Goal: Complete application form

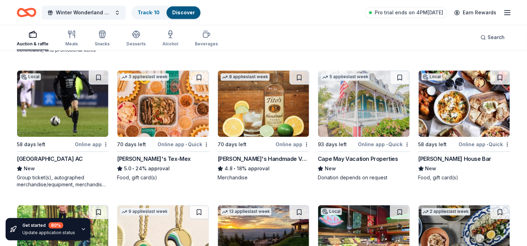
scroll to position [1669, 0]
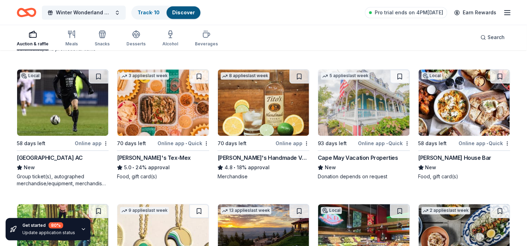
click at [136, 158] on div "Chuy's Tex-Mex" at bounding box center [154, 158] width 74 height 8
click at [241, 126] on img at bounding box center [263, 102] width 91 height 66
click at [370, 113] on img at bounding box center [363, 102] width 91 height 66
click at [455, 107] on img at bounding box center [463, 102] width 91 height 66
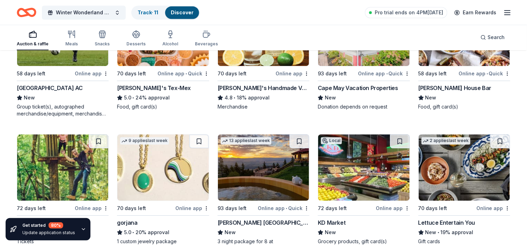
scroll to position [1798, 0]
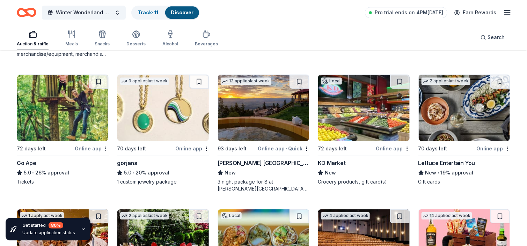
click at [75, 88] on img at bounding box center [62, 108] width 91 height 66
click at [186, 109] on img at bounding box center [162, 108] width 91 height 66
click at [249, 109] on img at bounding box center [263, 108] width 91 height 66
click at [358, 106] on img at bounding box center [363, 108] width 91 height 66
click at [440, 111] on img at bounding box center [463, 108] width 91 height 66
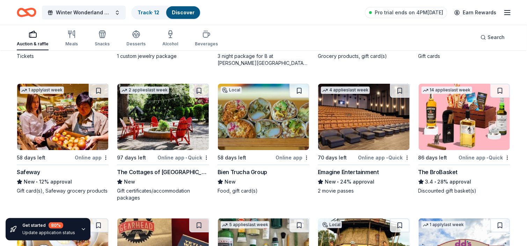
scroll to position [1938, 0]
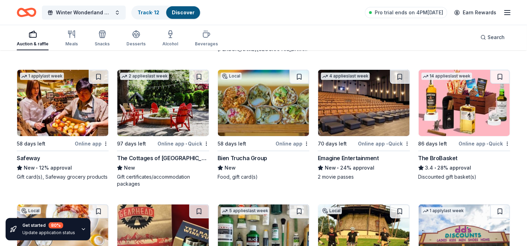
click at [40, 121] on img at bounding box center [62, 103] width 91 height 66
click at [167, 122] on img at bounding box center [162, 103] width 91 height 66
click at [264, 112] on img at bounding box center [263, 103] width 91 height 66
click at [355, 109] on img at bounding box center [363, 103] width 91 height 66
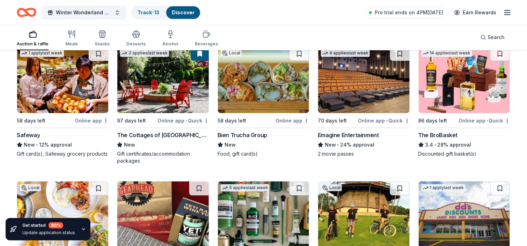
scroll to position [1973, 0]
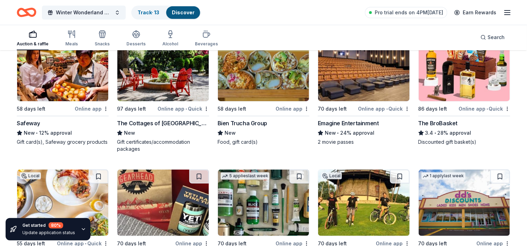
click at [456, 85] on img at bounding box center [463, 68] width 91 height 66
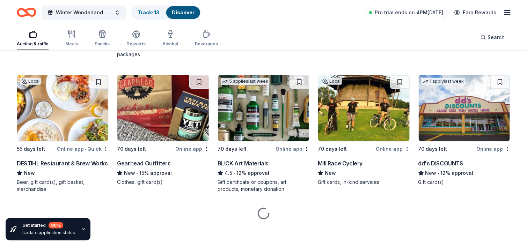
scroll to position [2068, 0]
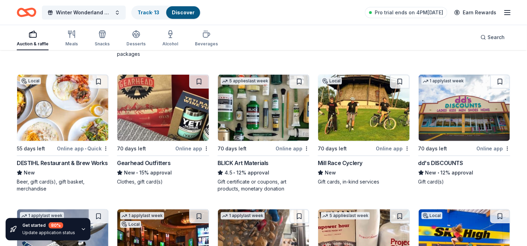
click at [95, 115] on img at bounding box center [62, 108] width 91 height 66
click at [141, 115] on img at bounding box center [162, 108] width 91 height 66
click at [244, 113] on img at bounding box center [263, 108] width 91 height 66
click at [375, 109] on img at bounding box center [363, 108] width 91 height 66
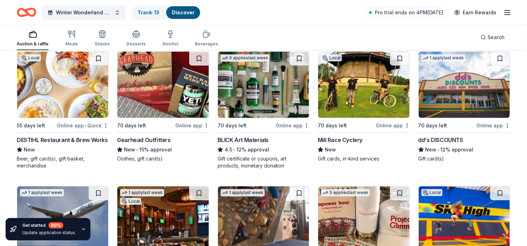
scroll to position [2103, 0]
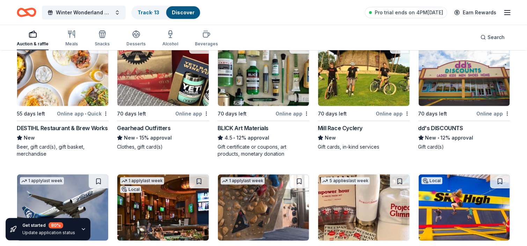
click at [469, 99] on img at bounding box center [463, 73] width 91 height 66
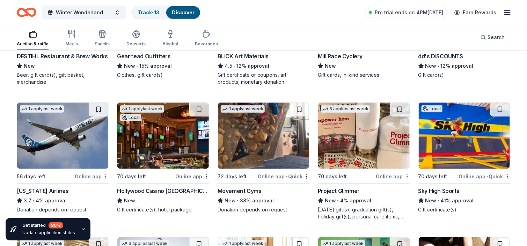
scroll to position [2207, 0]
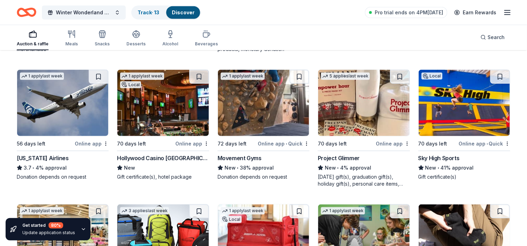
click at [80, 128] on img at bounding box center [62, 103] width 91 height 66
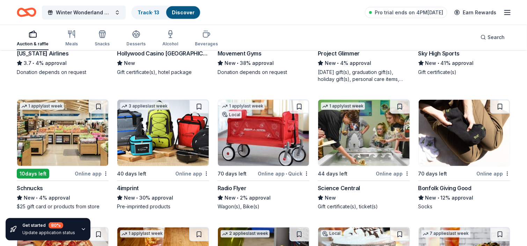
scroll to position [2277, 0]
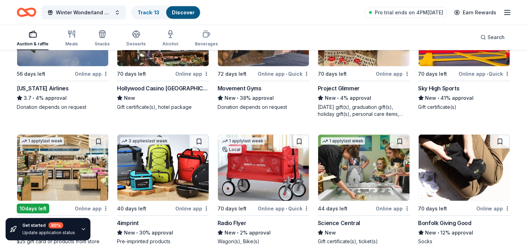
click at [261, 63] on img at bounding box center [263, 33] width 91 height 66
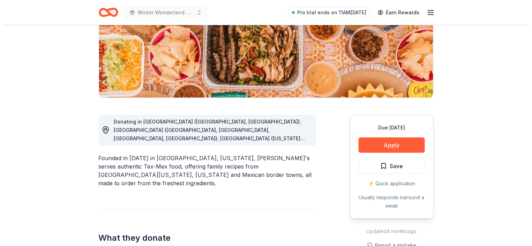
scroll to position [140, 0]
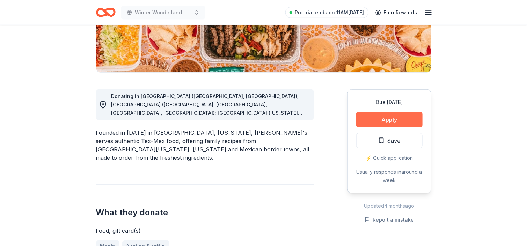
click at [419, 119] on button "Apply" at bounding box center [389, 119] width 66 height 15
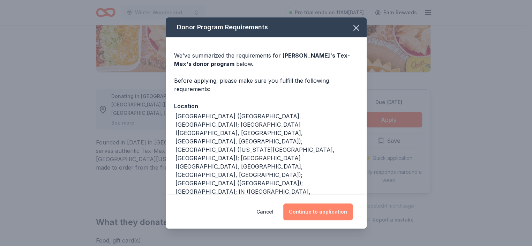
click at [310, 213] on button "Continue to application" at bounding box center [317, 211] width 69 height 17
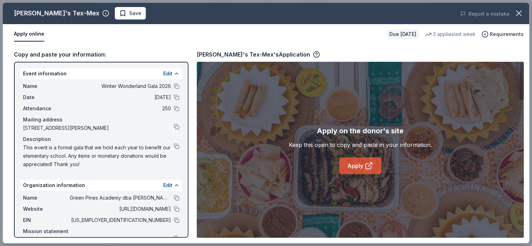
click at [349, 163] on link "Apply" at bounding box center [360, 165] width 42 height 17
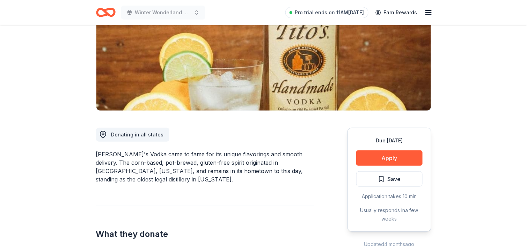
scroll to position [105, 0]
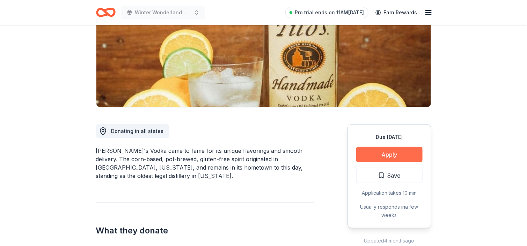
click at [403, 153] on button "Apply" at bounding box center [389, 154] width 66 height 15
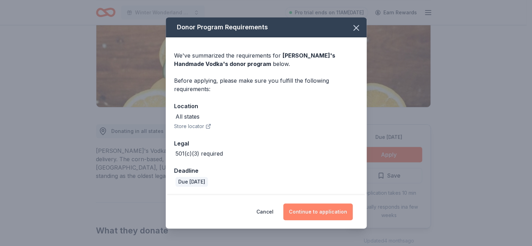
click at [340, 211] on button "Continue to application" at bounding box center [317, 211] width 69 height 17
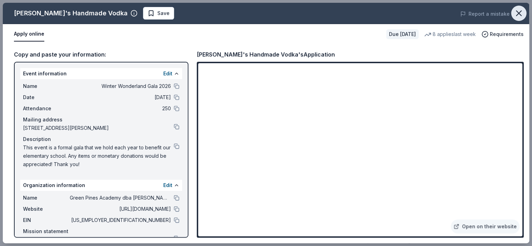
click at [519, 15] on icon "button" at bounding box center [519, 13] width 10 height 10
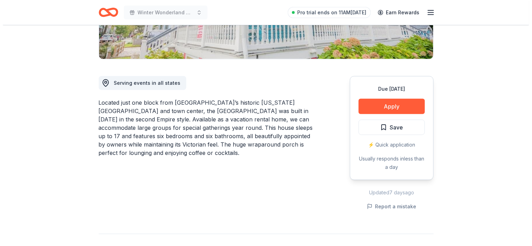
scroll to position [209, 0]
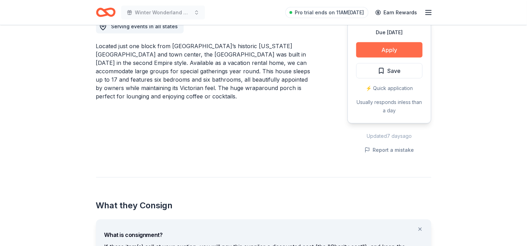
click at [381, 49] on button "Apply" at bounding box center [389, 49] width 66 height 15
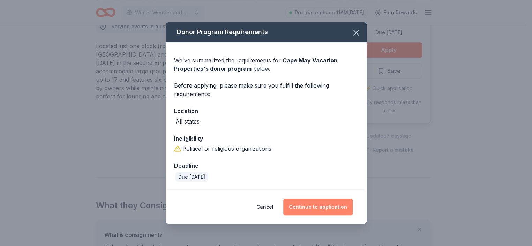
click at [322, 207] on button "Continue to application" at bounding box center [317, 207] width 69 height 17
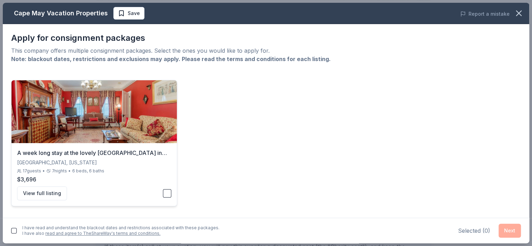
click at [166, 194] on button "button" at bounding box center [167, 193] width 8 height 8
click at [517, 229] on button "Next" at bounding box center [510, 231] width 22 height 14
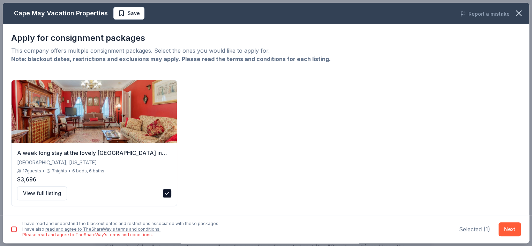
click at [12, 231] on button "button" at bounding box center [14, 229] width 6 height 6
click at [505, 226] on button "Next" at bounding box center [510, 229] width 22 height 14
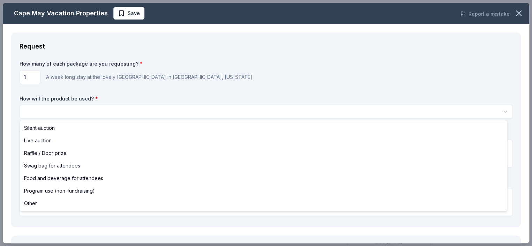
scroll to position [0, 0]
select select "liveAuction"
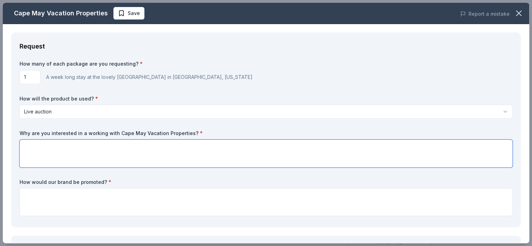
click at [62, 146] on textarea at bounding box center [266, 154] width 493 height 28
type textarea "S"
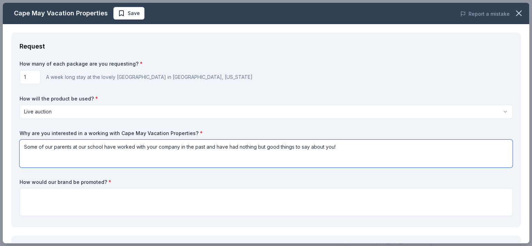
type textarea "Some of our parents at our school have worked with your company in the past and…"
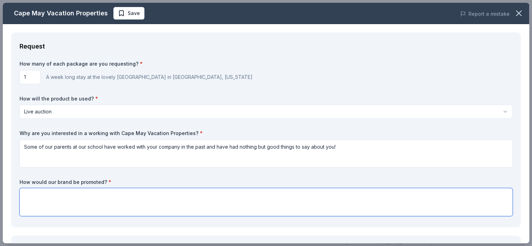
click at [109, 193] on textarea at bounding box center [266, 202] width 493 height 28
type textarea "T"
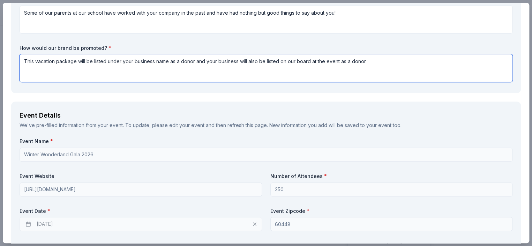
scroll to position [140, 0]
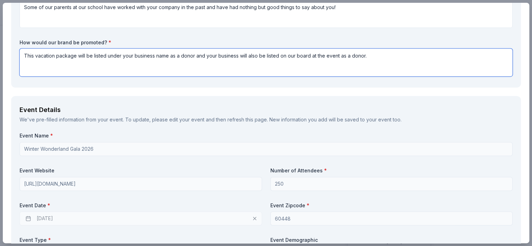
type textarea "This vacation package will be listed under your business name as a donor and yo…"
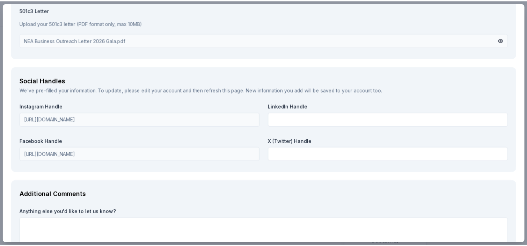
scroll to position [782, 0]
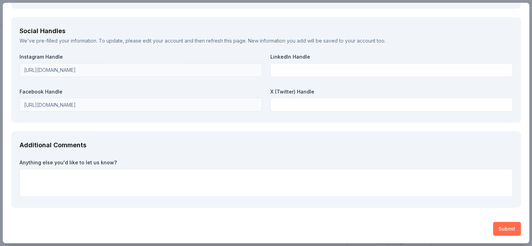
click at [501, 228] on button "Submit" at bounding box center [507, 229] width 28 height 14
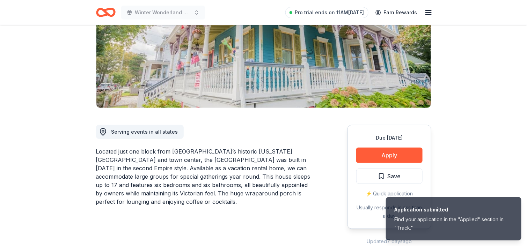
scroll to position [140, 0]
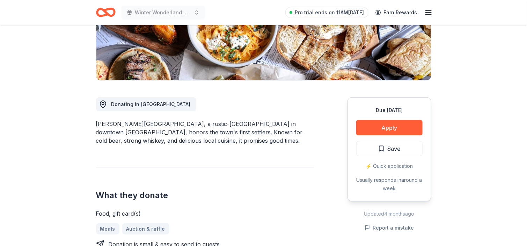
scroll to position [140, 0]
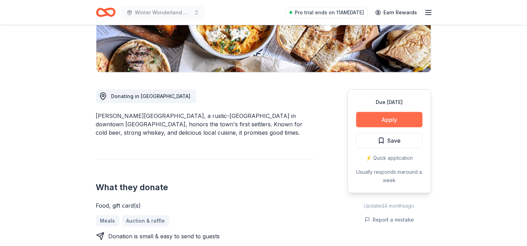
click at [373, 118] on button "Apply" at bounding box center [389, 119] width 66 height 15
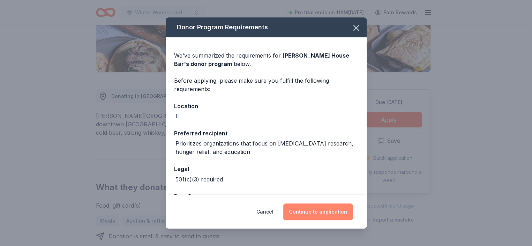
click at [312, 207] on button "Continue to application" at bounding box center [317, 211] width 69 height 17
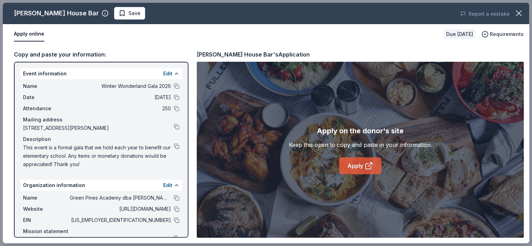
click at [346, 171] on link "Apply" at bounding box center [360, 165] width 42 height 17
click at [520, 14] on icon "button" at bounding box center [519, 13] width 10 height 10
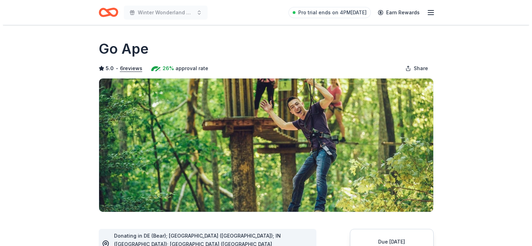
scroll to position [140, 0]
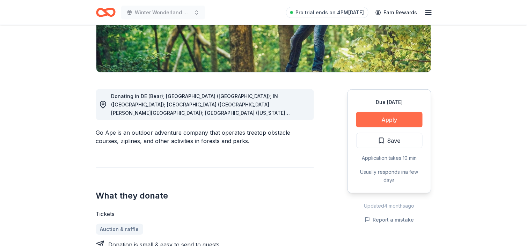
click at [398, 117] on button "Apply" at bounding box center [389, 119] width 66 height 15
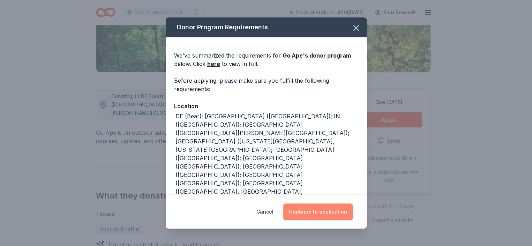
click at [314, 213] on button "Continue to application" at bounding box center [317, 211] width 69 height 17
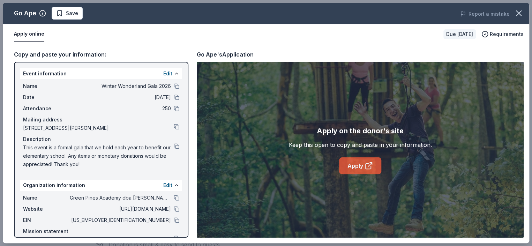
click at [347, 167] on link "Apply" at bounding box center [360, 165] width 42 height 17
click at [363, 163] on link "Apply" at bounding box center [360, 165] width 42 height 17
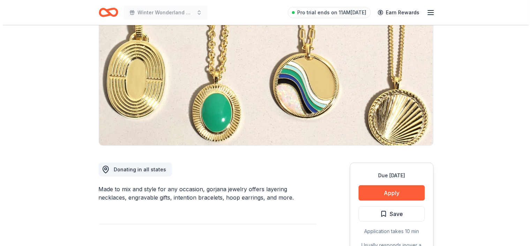
scroll to position [105, 0]
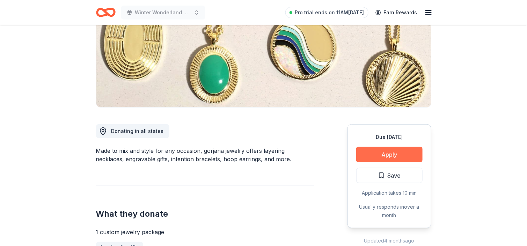
click at [386, 153] on button "Apply" at bounding box center [389, 154] width 66 height 15
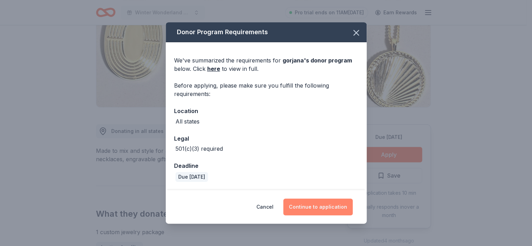
click at [312, 205] on button "Continue to application" at bounding box center [317, 207] width 69 height 17
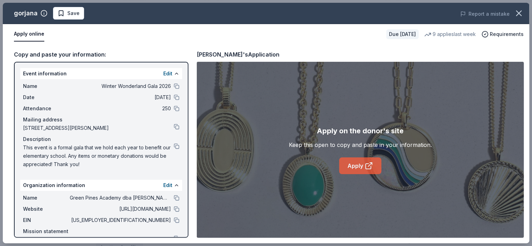
click at [376, 172] on link "Apply" at bounding box center [360, 165] width 42 height 17
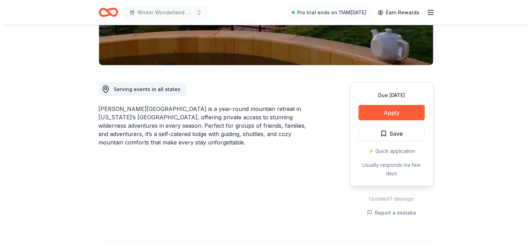
scroll to position [174, 0]
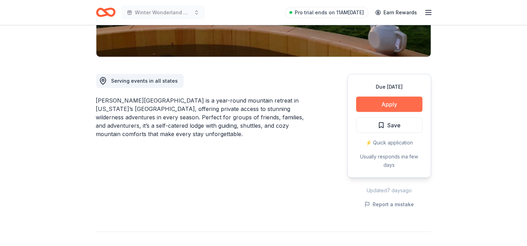
click at [404, 97] on button "Apply" at bounding box center [389, 104] width 66 height 15
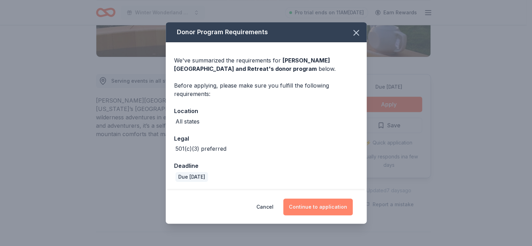
click at [307, 203] on button "Continue to application" at bounding box center [317, 207] width 69 height 17
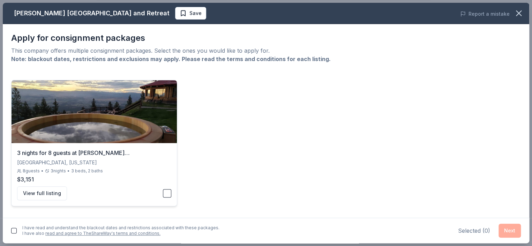
click at [168, 193] on button "button" at bounding box center [167, 193] width 8 height 8
click at [508, 229] on button "Next" at bounding box center [510, 231] width 22 height 14
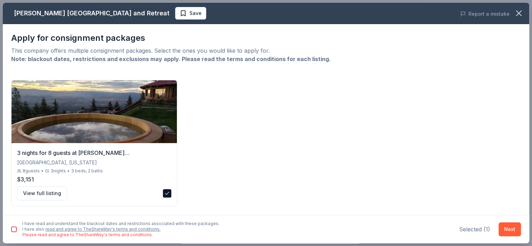
click at [16, 230] on button "button" at bounding box center [14, 229] width 6 height 6
click at [509, 224] on button "Next" at bounding box center [510, 229] width 22 height 14
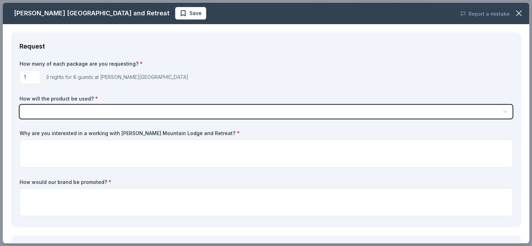
scroll to position [0, 0]
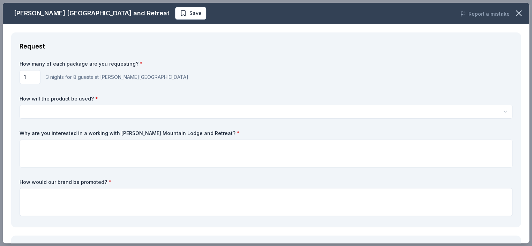
click at [67, 112] on html "Winter Wonderland Gala 2026 Save Apply Due in 93 days Share Downing Mountain Lo…" at bounding box center [266, 123] width 532 height 246
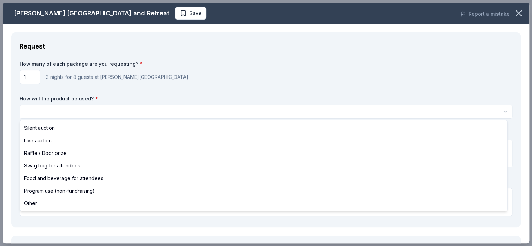
select select "liveAuction"
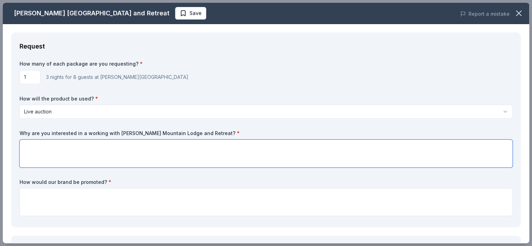
click at [50, 141] on textarea at bounding box center [266, 154] width 493 height 28
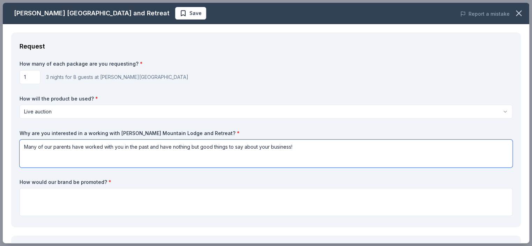
type textarea "Many of our parents have worked with you in the past and have nothing but good …"
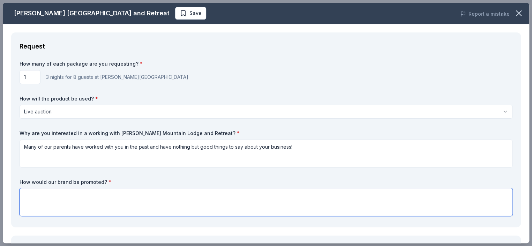
click at [75, 196] on textarea at bounding box center [266, 202] width 493 height 28
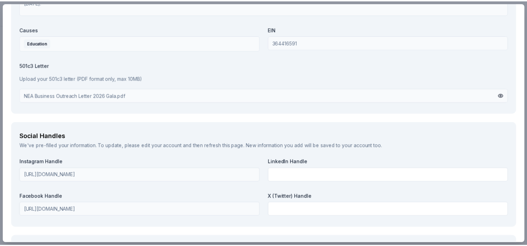
scroll to position [782, 0]
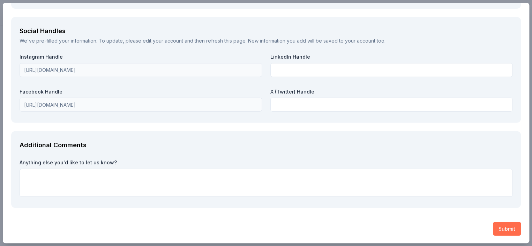
type textarea "Your business will be listed at our event as a donor"
click at [506, 229] on button "Submit" at bounding box center [507, 229] width 28 height 14
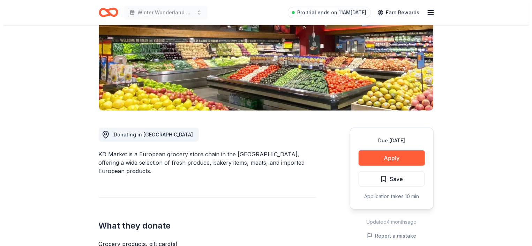
scroll to position [105, 0]
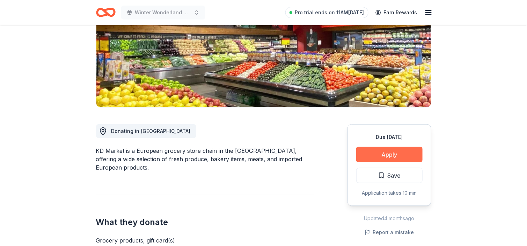
click at [382, 155] on button "Apply" at bounding box center [389, 154] width 66 height 15
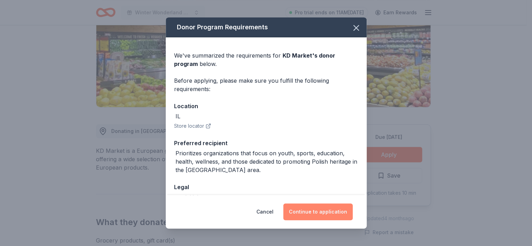
click at [317, 211] on button "Continue to application" at bounding box center [317, 211] width 69 height 17
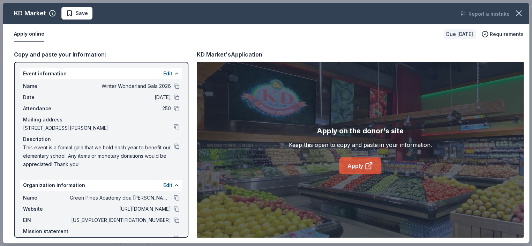
click at [356, 169] on link "Apply" at bounding box center [360, 165] width 42 height 17
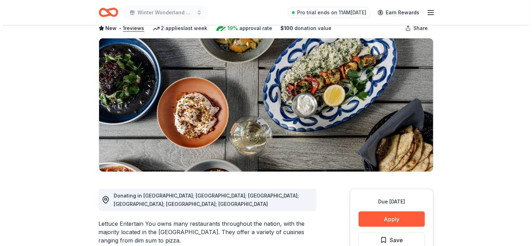
scroll to position [105, 0]
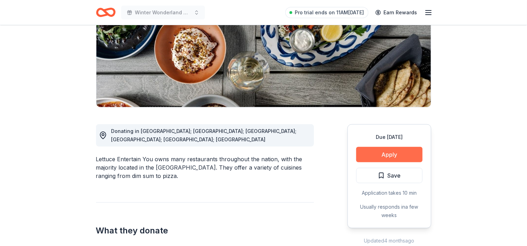
click at [402, 160] on button "Apply" at bounding box center [389, 154] width 66 height 15
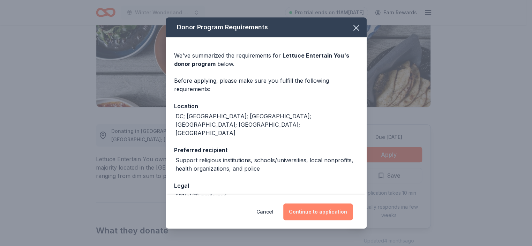
click at [333, 210] on button "Continue to application" at bounding box center [317, 211] width 69 height 17
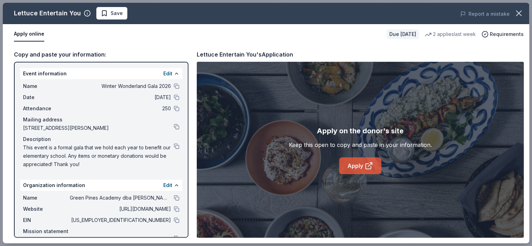
click at [349, 166] on link "Apply" at bounding box center [360, 165] width 42 height 17
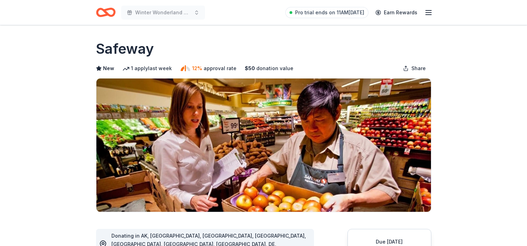
drag, startPoint x: 0, startPoint y: 0, endPoint x: 382, endPoint y: 153, distance: 411.8
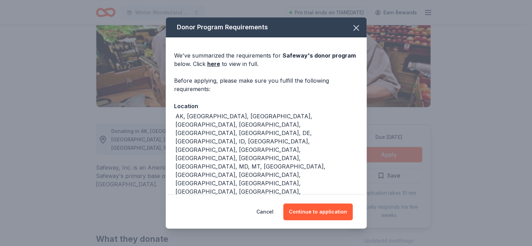
scroll to position [105, 0]
click at [309, 210] on button "Continue to application" at bounding box center [317, 211] width 69 height 17
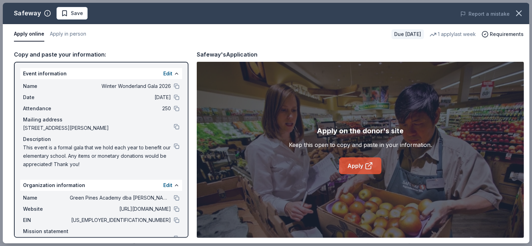
click at [364, 168] on link "Apply" at bounding box center [360, 165] width 42 height 17
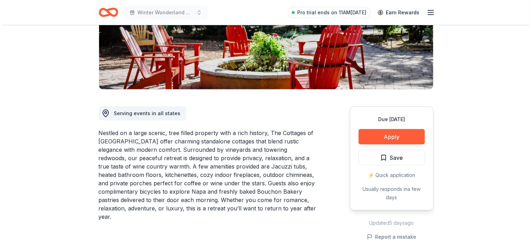
scroll to position [140, 0]
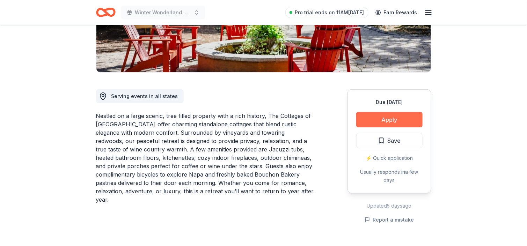
click at [400, 118] on button "Apply" at bounding box center [389, 119] width 66 height 15
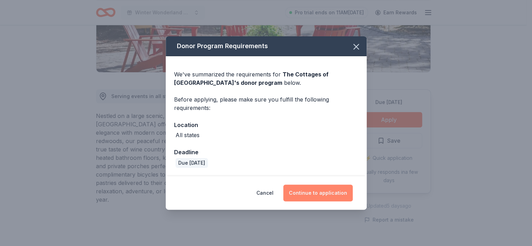
click at [314, 187] on button "Continue to application" at bounding box center [317, 193] width 69 height 17
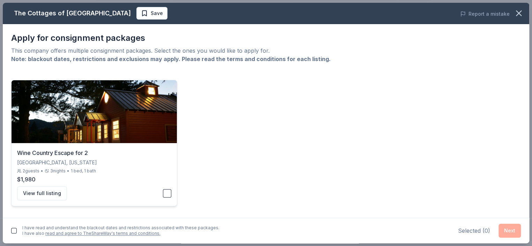
click at [170, 194] on button "button" at bounding box center [167, 193] width 8 height 8
click at [505, 230] on button "Next" at bounding box center [510, 231] width 22 height 14
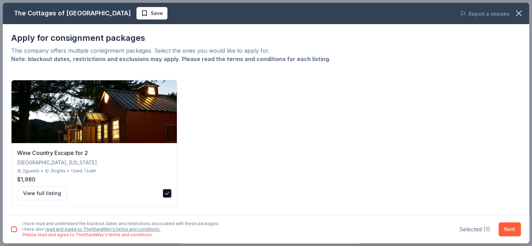
click at [14, 228] on button "button" at bounding box center [14, 229] width 6 height 6
click at [511, 226] on button "Next" at bounding box center [510, 229] width 22 height 14
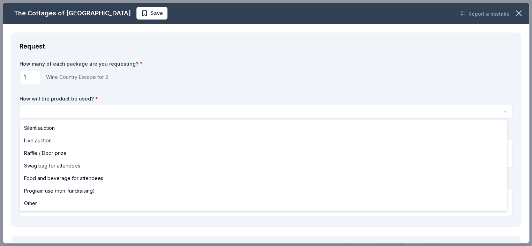
scroll to position [0, 0]
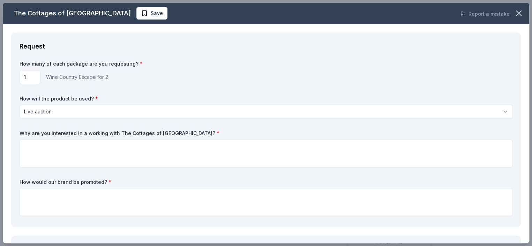
click at [62, 117] on body "Winter Wonderland Gala 2026 Save Apply Due in 97 days Share The Cottages of Nap…" at bounding box center [263, 123] width 527 height 246
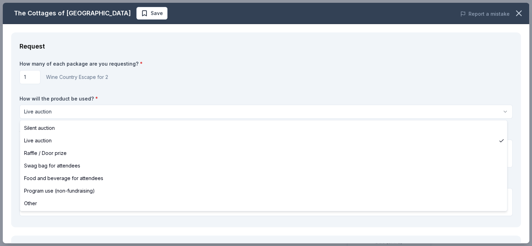
select select "silentAuction"
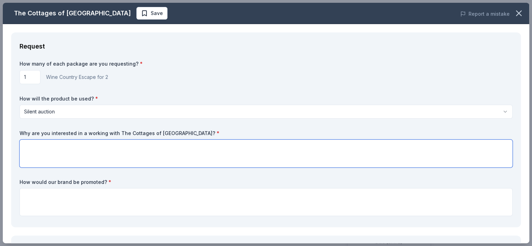
click at [53, 155] on textarea at bounding box center [266, 154] width 493 height 28
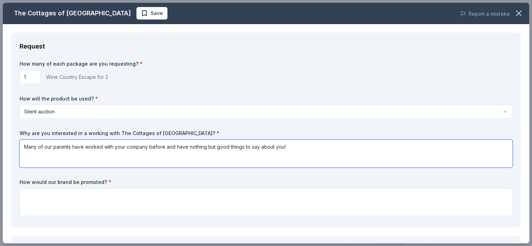
type textarea "Many of our parents have worked with your company before and have nothing but g…"
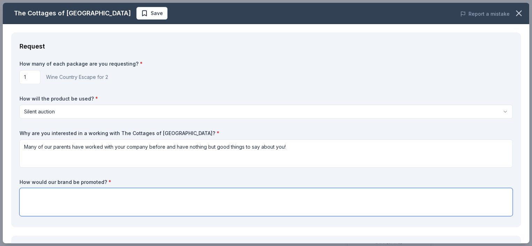
click at [71, 196] on textarea at bounding box center [266, 202] width 493 height 28
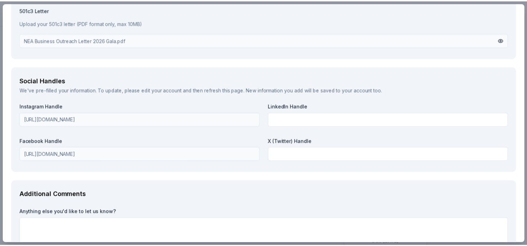
scroll to position [782, 0]
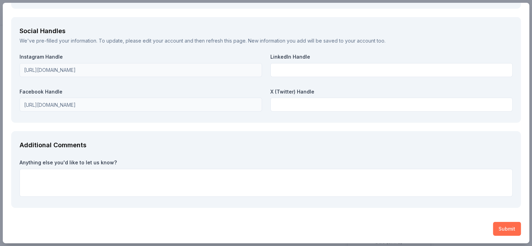
type textarea "During our event, list as a donor"
click at [505, 223] on button "Submit" at bounding box center [507, 229] width 28 height 14
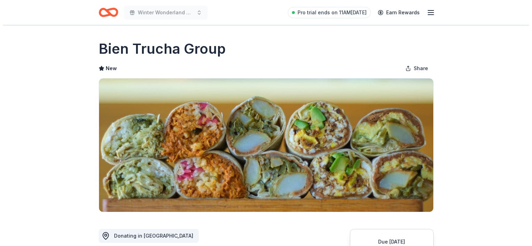
scroll to position [70, 0]
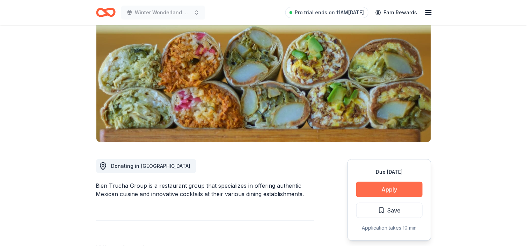
click at [389, 186] on button "Apply" at bounding box center [389, 189] width 66 height 15
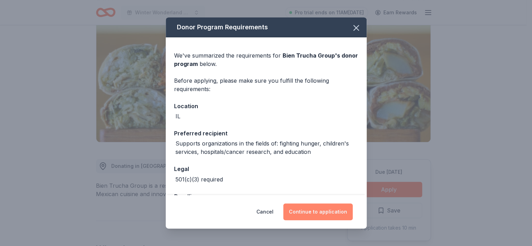
click at [340, 211] on button "Continue to application" at bounding box center [317, 211] width 69 height 17
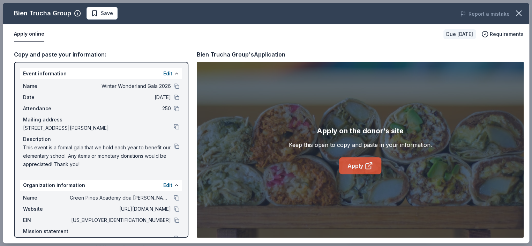
click at [348, 162] on link "Apply" at bounding box center [360, 165] width 42 height 17
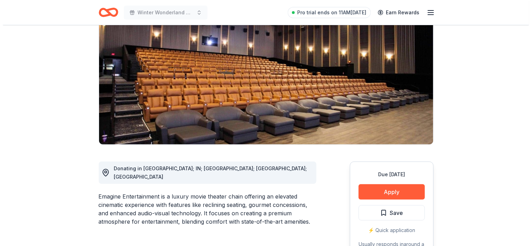
scroll to position [70, 0]
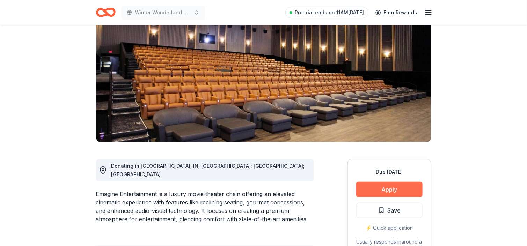
click at [401, 189] on button "Apply" at bounding box center [389, 189] width 66 height 15
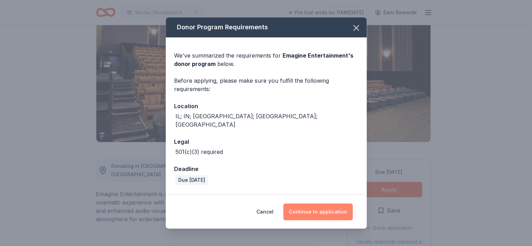
click at [334, 215] on button "Continue to application" at bounding box center [317, 211] width 69 height 17
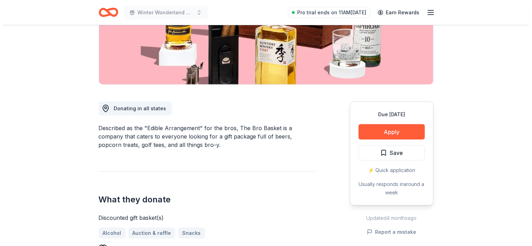
scroll to position [140, 0]
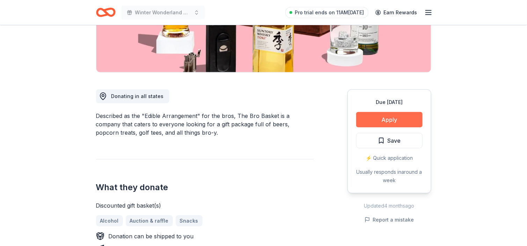
click at [372, 117] on button "Apply" at bounding box center [389, 119] width 66 height 15
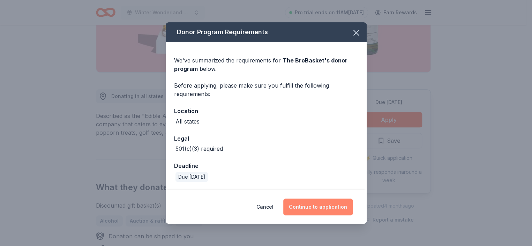
click at [313, 205] on button "Continue to application" at bounding box center [317, 207] width 69 height 17
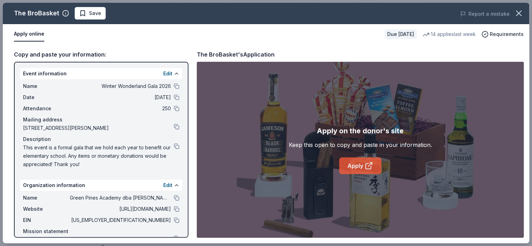
click at [377, 158] on link "Apply" at bounding box center [360, 165] width 42 height 17
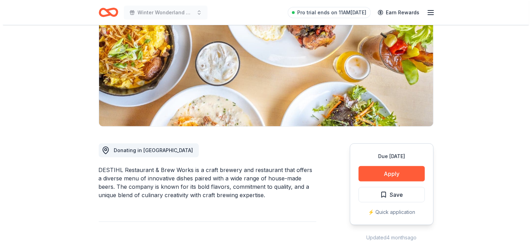
scroll to position [105, 0]
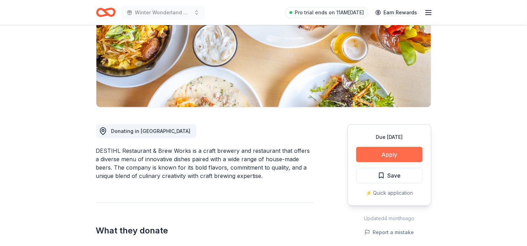
click at [385, 149] on button "Apply" at bounding box center [389, 154] width 66 height 15
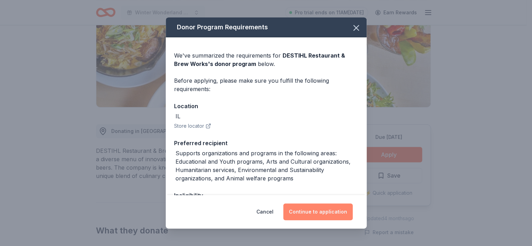
click at [330, 205] on button "Continue to application" at bounding box center [317, 211] width 69 height 17
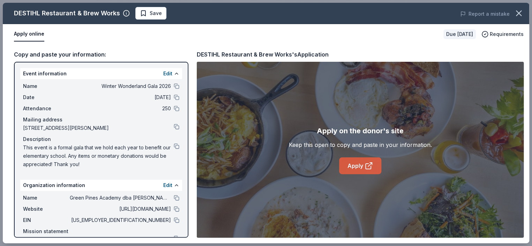
click at [354, 164] on link "Apply" at bounding box center [360, 165] width 42 height 17
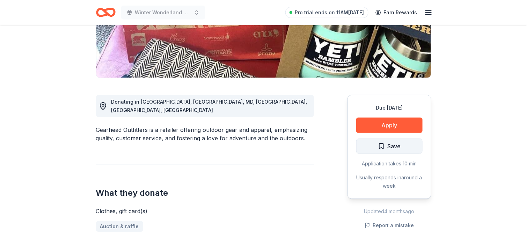
scroll to position [140, 0]
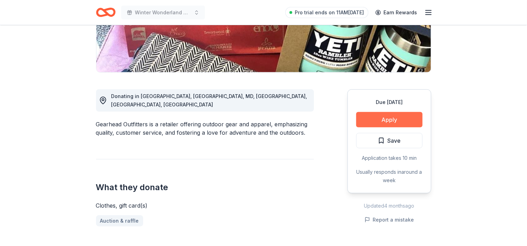
click at [388, 123] on button "Apply" at bounding box center [389, 119] width 66 height 15
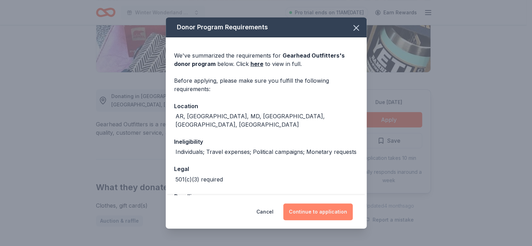
click at [335, 212] on button "Continue to application" at bounding box center [317, 211] width 69 height 17
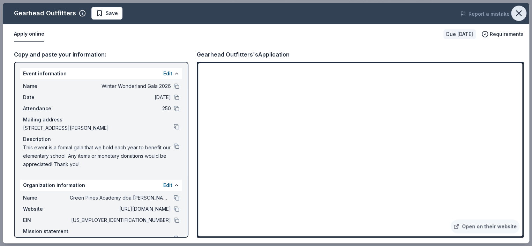
click at [521, 15] on icon "button" at bounding box center [519, 13] width 10 height 10
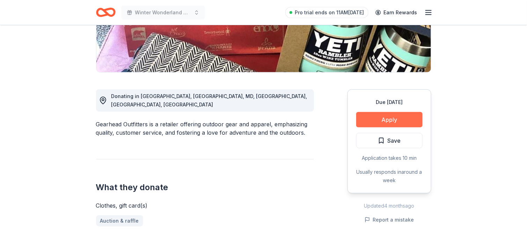
click at [415, 124] on button "Apply" at bounding box center [389, 119] width 66 height 15
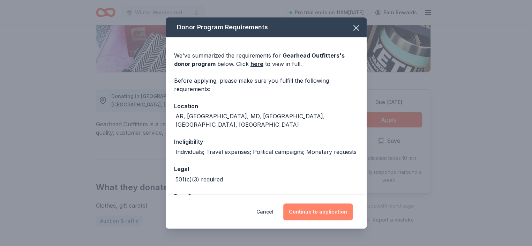
click at [343, 213] on button "Continue to application" at bounding box center [317, 211] width 69 height 17
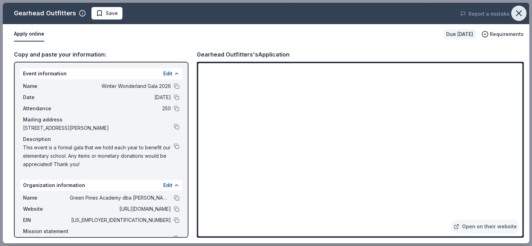
click at [519, 13] on icon "button" at bounding box center [518, 13] width 5 height 5
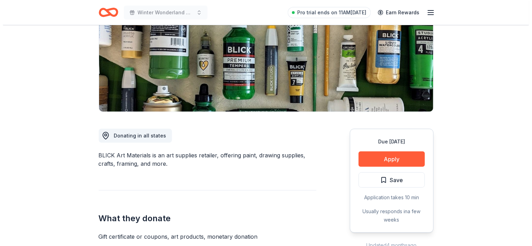
scroll to position [105, 0]
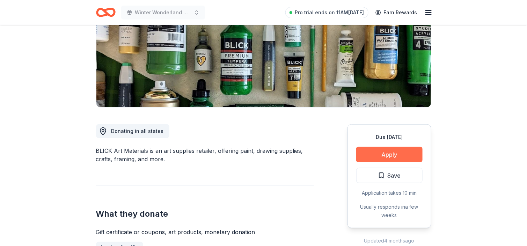
click at [392, 156] on button "Apply" at bounding box center [389, 154] width 66 height 15
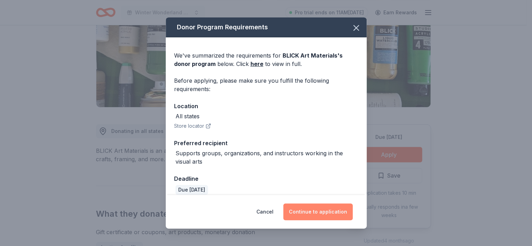
click at [307, 207] on button "Continue to application" at bounding box center [317, 211] width 69 height 17
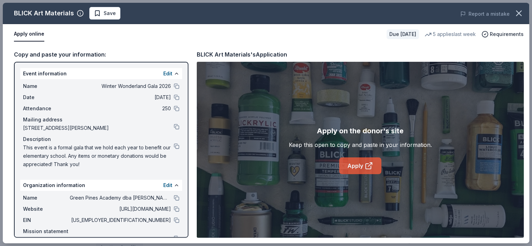
click at [357, 171] on link "Apply" at bounding box center [360, 165] width 42 height 17
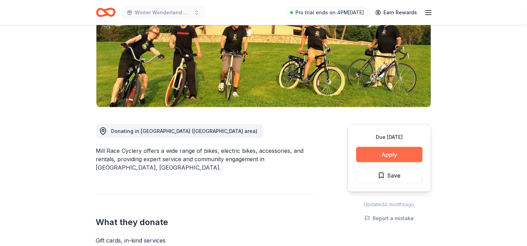
scroll to position [105, 0]
click at [365, 150] on button "Apply" at bounding box center [389, 154] width 66 height 15
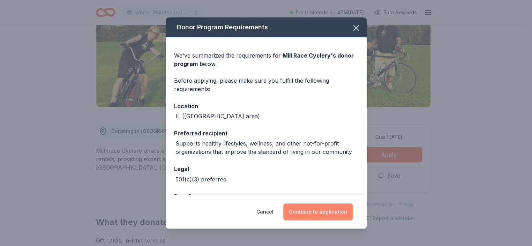
click at [336, 209] on button "Continue to application" at bounding box center [317, 211] width 69 height 17
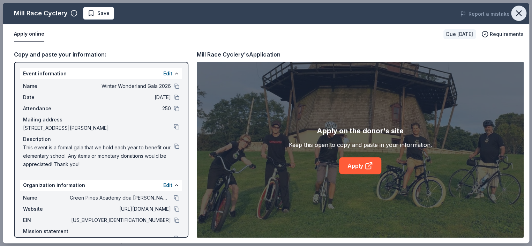
click at [517, 15] on icon "button" at bounding box center [518, 13] width 5 height 5
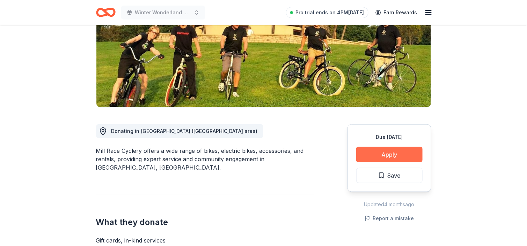
click at [406, 150] on button "Apply" at bounding box center [389, 154] width 66 height 15
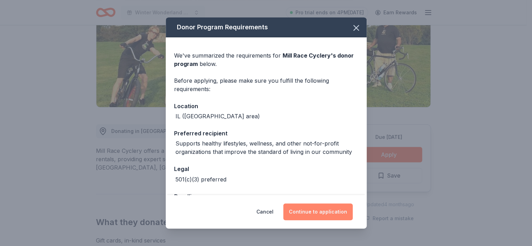
click at [307, 210] on button "Continue to application" at bounding box center [317, 211] width 69 height 17
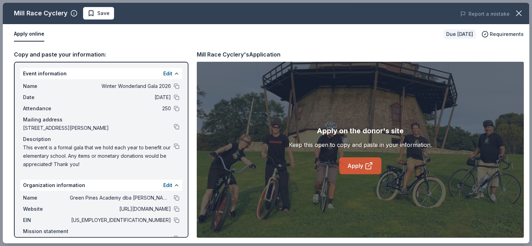
click at [360, 164] on link "Apply" at bounding box center [360, 165] width 42 height 17
click at [520, 10] on icon "button" at bounding box center [519, 13] width 10 height 10
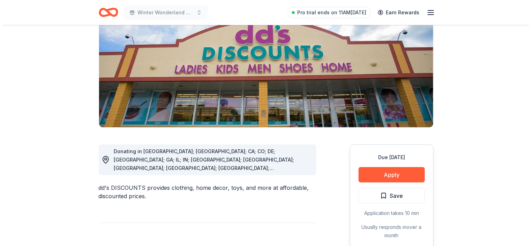
scroll to position [105, 0]
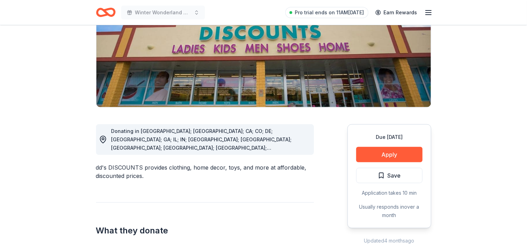
click at [372, 146] on div "Due [DATE] Apply Save Application takes 10 min Usually responds in over a month" at bounding box center [389, 176] width 84 height 104
click at [369, 154] on button "Apply" at bounding box center [389, 154] width 66 height 15
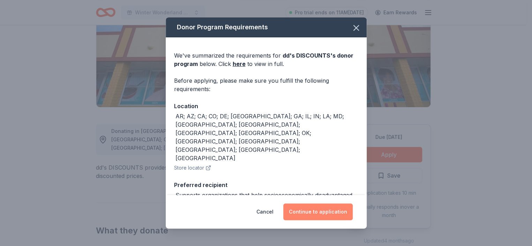
click at [298, 211] on button "Continue to application" at bounding box center [317, 211] width 69 height 17
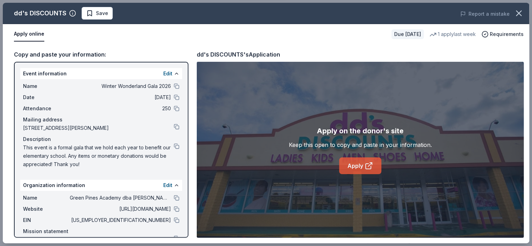
click at [377, 170] on link "Apply" at bounding box center [360, 165] width 42 height 17
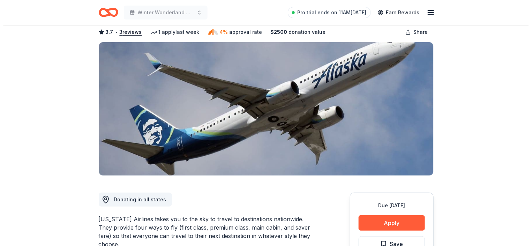
scroll to position [35, 0]
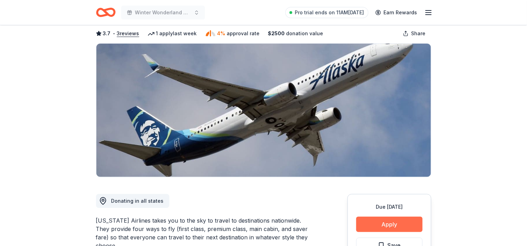
click at [394, 227] on button "Apply" at bounding box center [389, 224] width 66 height 15
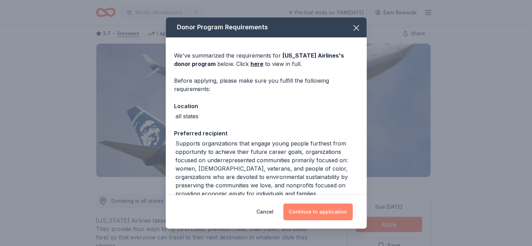
click at [306, 213] on button "Continue to application" at bounding box center [317, 211] width 69 height 17
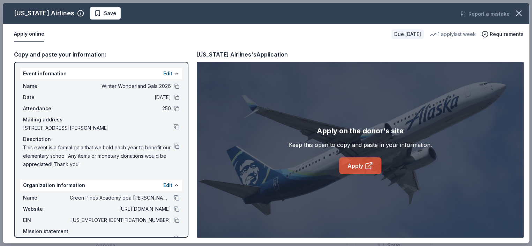
click at [363, 170] on link "Apply" at bounding box center [360, 165] width 42 height 17
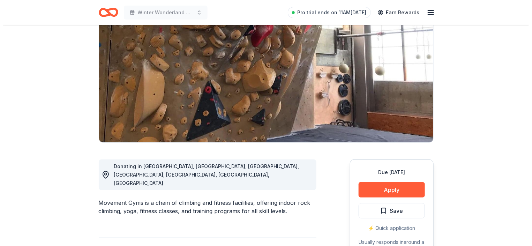
scroll to position [70, 0]
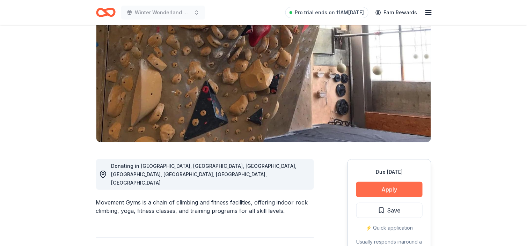
click at [399, 187] on button "Apply" at bounding box center [389, 189] width 66 height 15
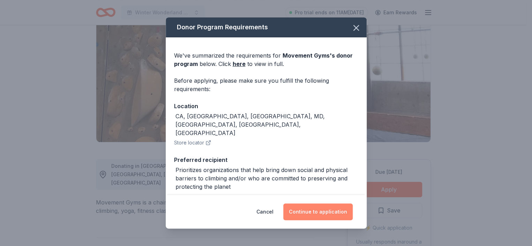
click at [340, 206] on button "Continue to application" at bounding box center [317, 211] width 69 height 17
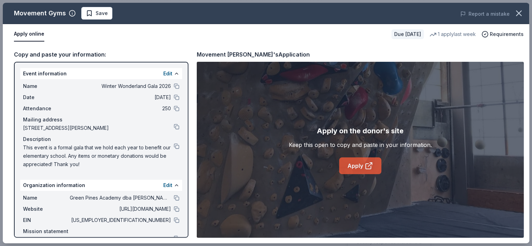
click at [365, 170] on link "Apply" at bounding box center [360, 165] width 42 height 17
